Goal: Task Accomplishment & Management: Use online tool/utility

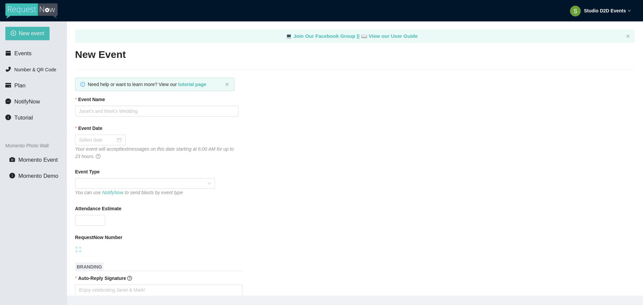
type textarea "[URL][DOMAIN_NAME]"
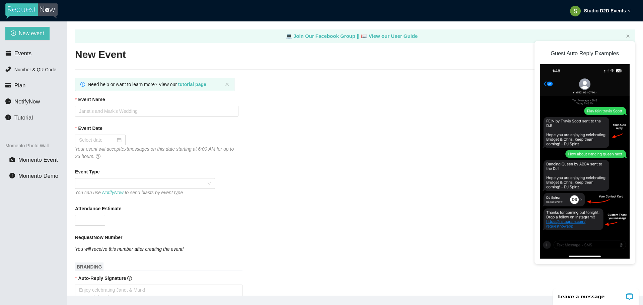
click at [596, 13] on strong "Studio D2D Events" at bounding box center [605, 10] width 42 height 5
click at [590, 40] on span "Log out" at bounding box center [593, 40] width 19 height 6
